Goal: Communication & Community: Connect with others

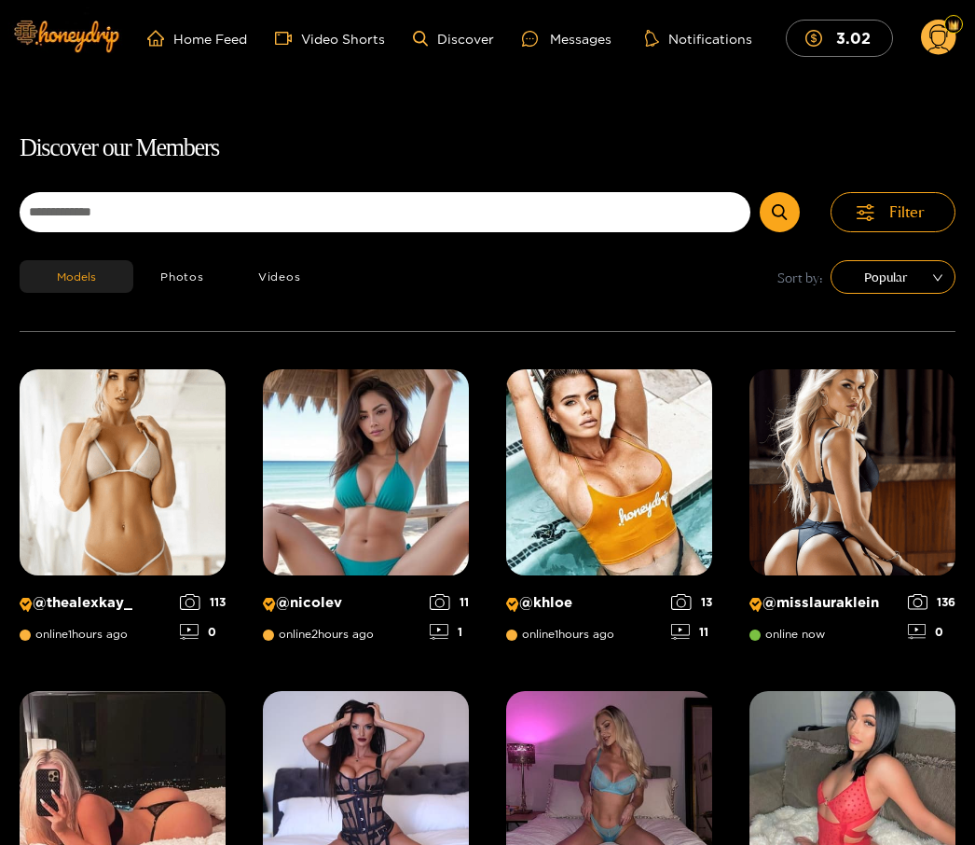
click at [567, 29] on div "Messages" at bounding box center [567, 38] width 90 height 21
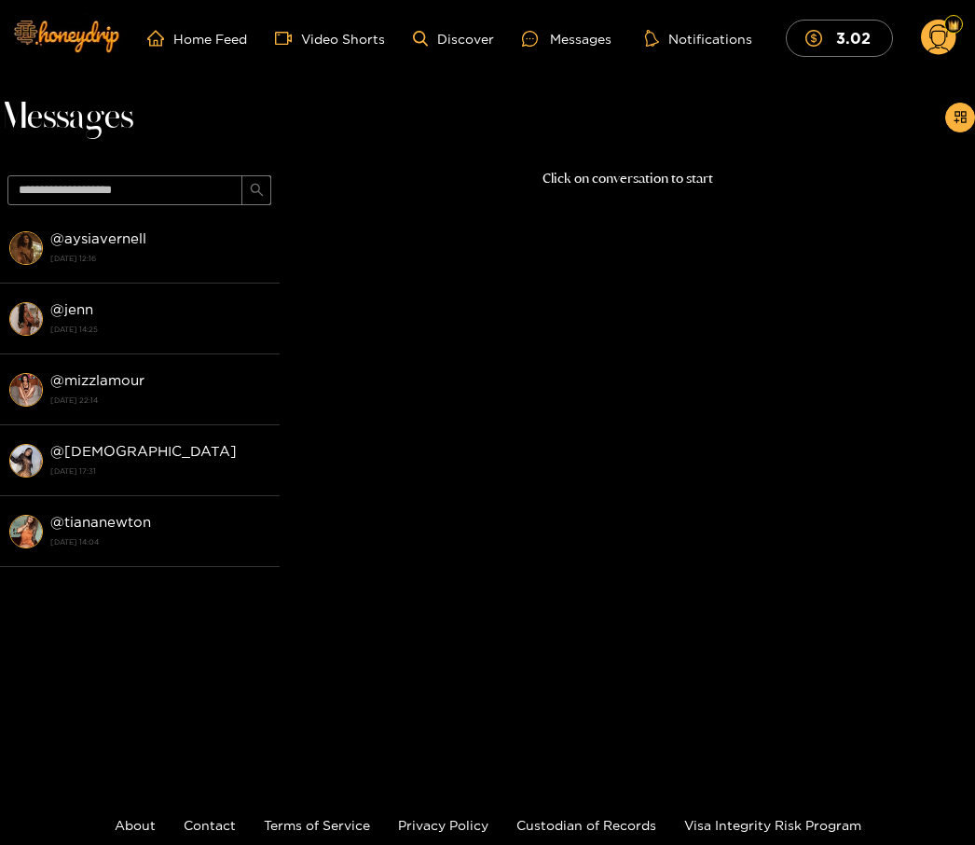
click at [125, 240] on strong "@ aysiavernell" at bounding box center [98, 238] width 96 height 16
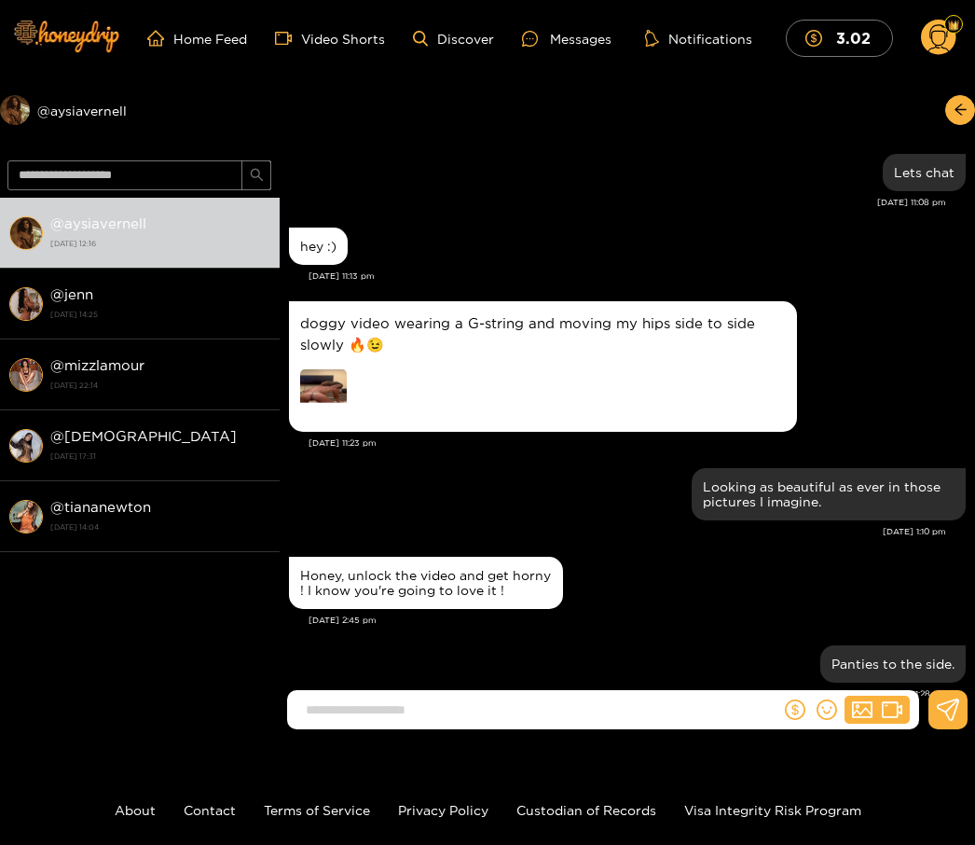
scroll to position [1857, 0]
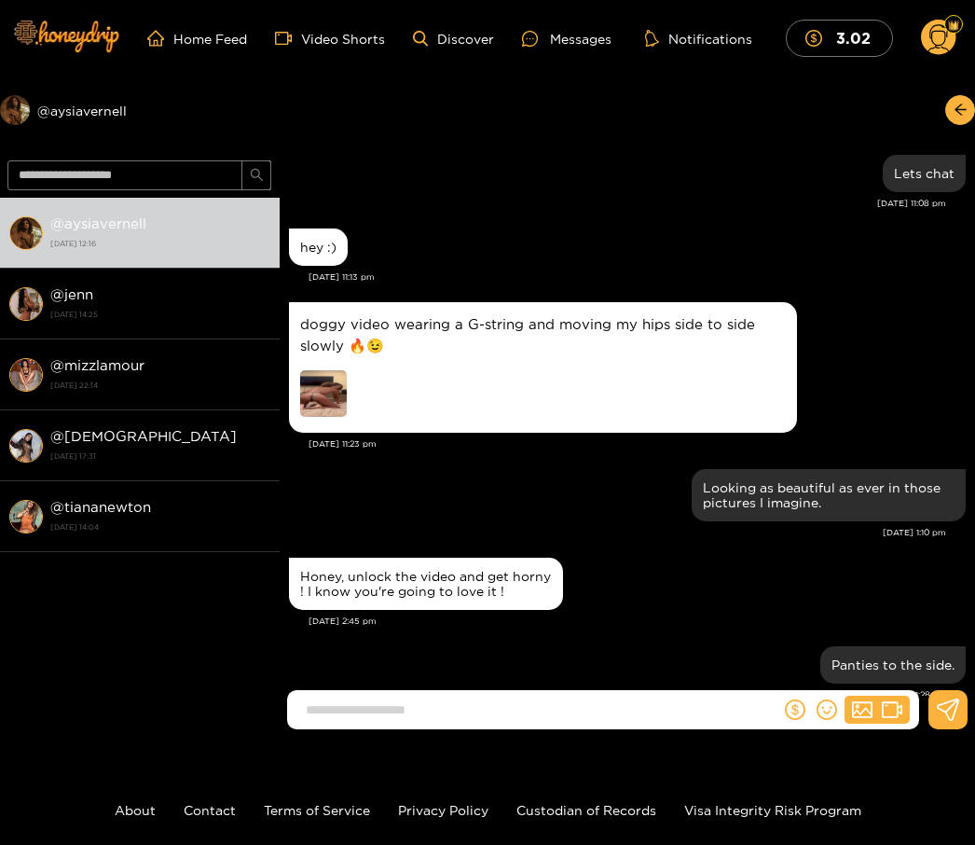
click at [519, 351] on p "doggy video wearing a G-string and moving my hips side to side slowly 🔥😉" at bounding box center [543, 334] width 486 height 43
click at [415, 330] on p "doggy video wearing a G-string and moving my hips side to side slowly 🔥😉" at bounding box center [543, 334] width 486 height 43
click at [542, 325] on p "doggy video wearing a G-string and moving my hips side to side slowly 🔥😉" at bounding box center [543, 334] width 486 height 43
click at [354, 373] on div at bounding box center [430, 395] width 261 height 51
click at [335, 387] on img at bounding box center [323, 393] width 47 height 47
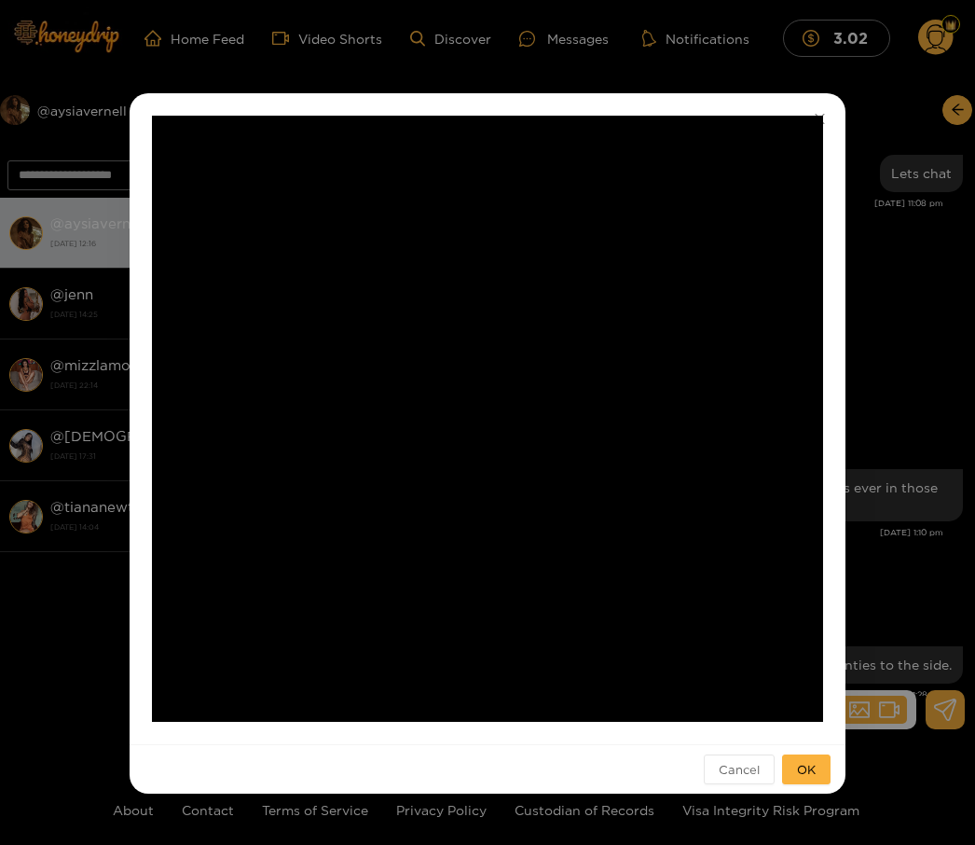
click at [878, 93] on div "**********" at bounding box center [487, 422] width 975 height 845
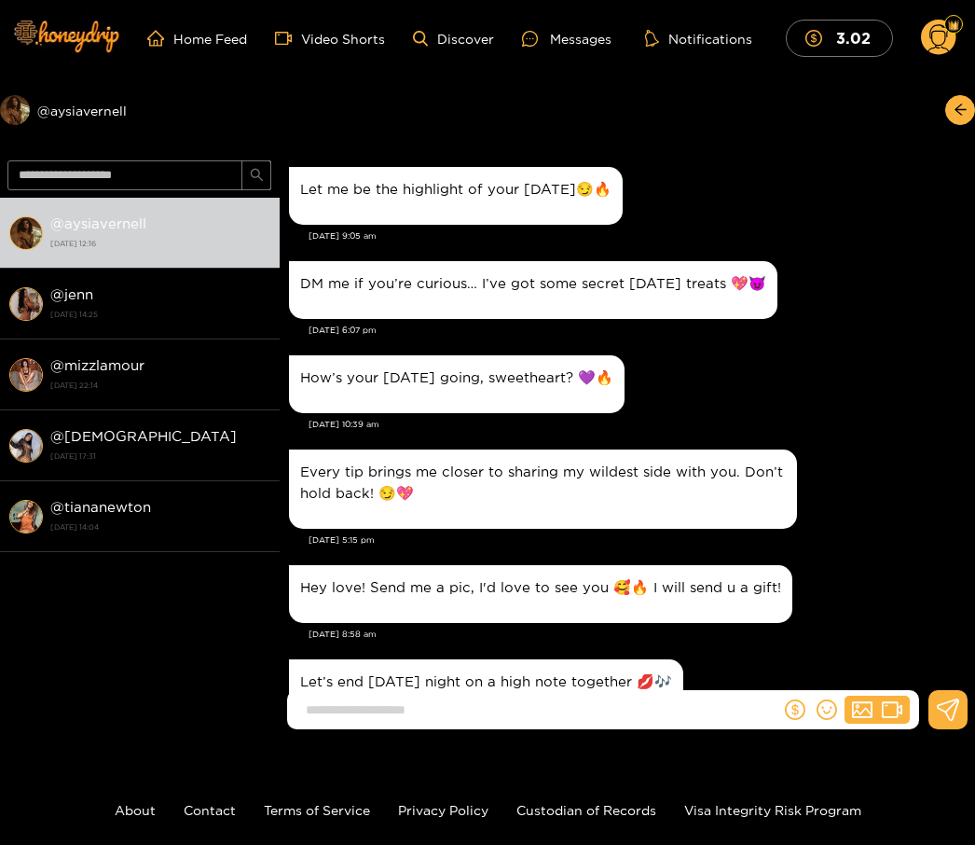
scroll to position [0, 0]
